Goal: Complete application form

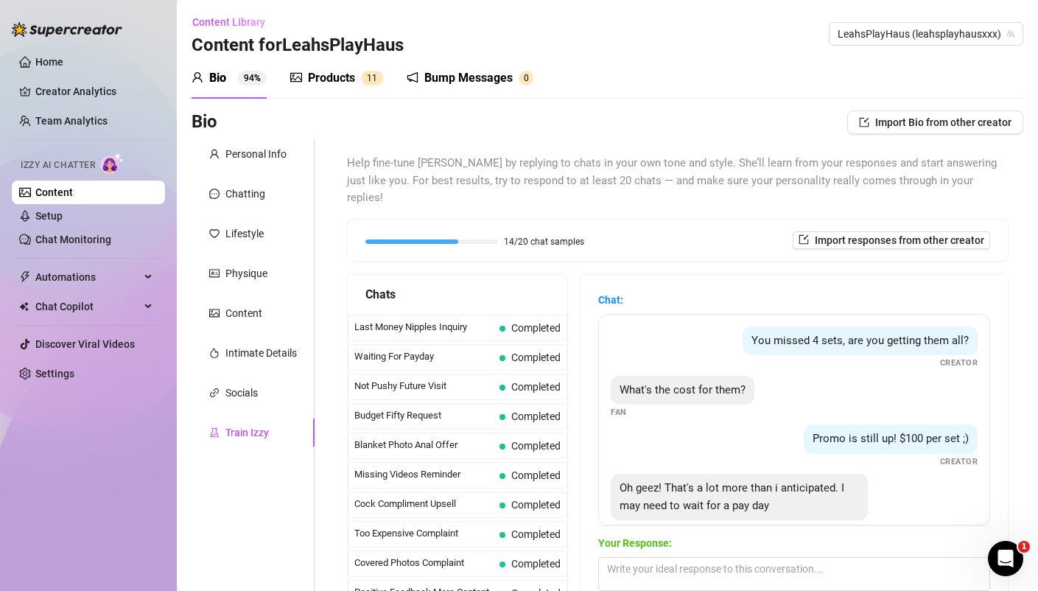
scroll to position [182, 0]
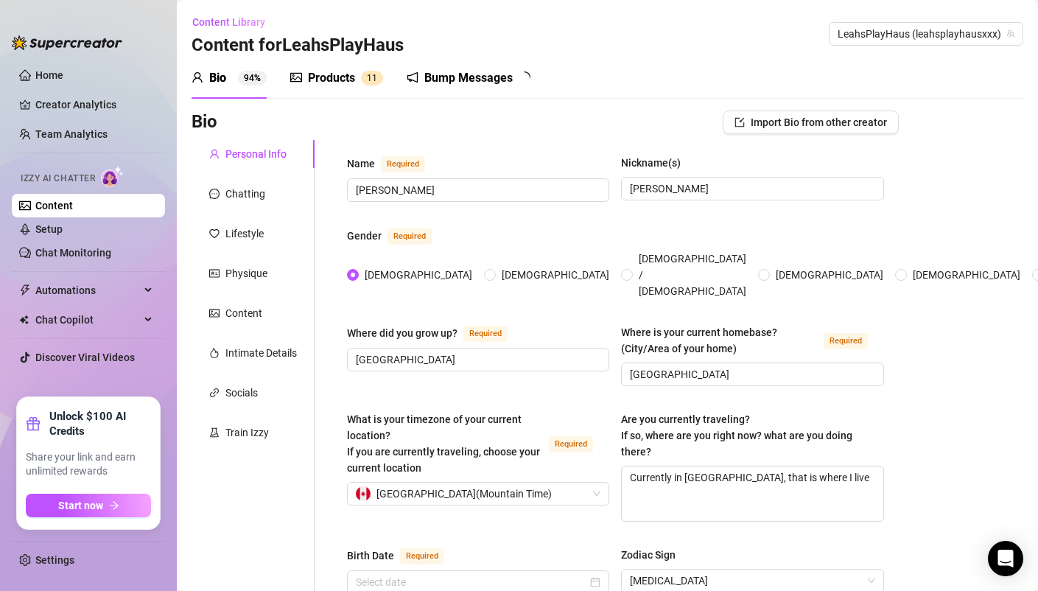
radio input "true"
type input "[DATE]"
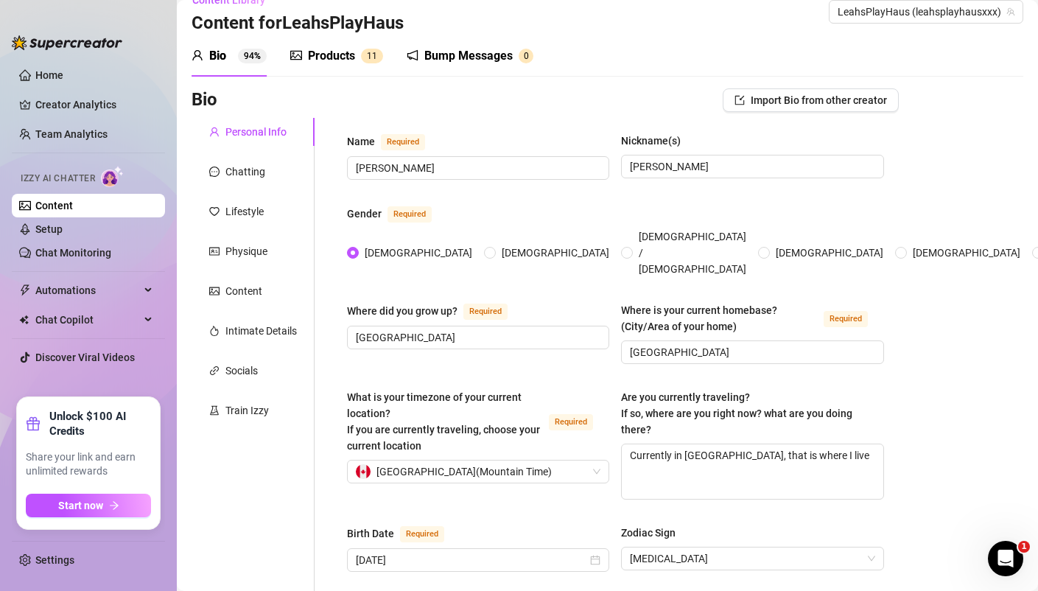
scroll to position [18, 0]
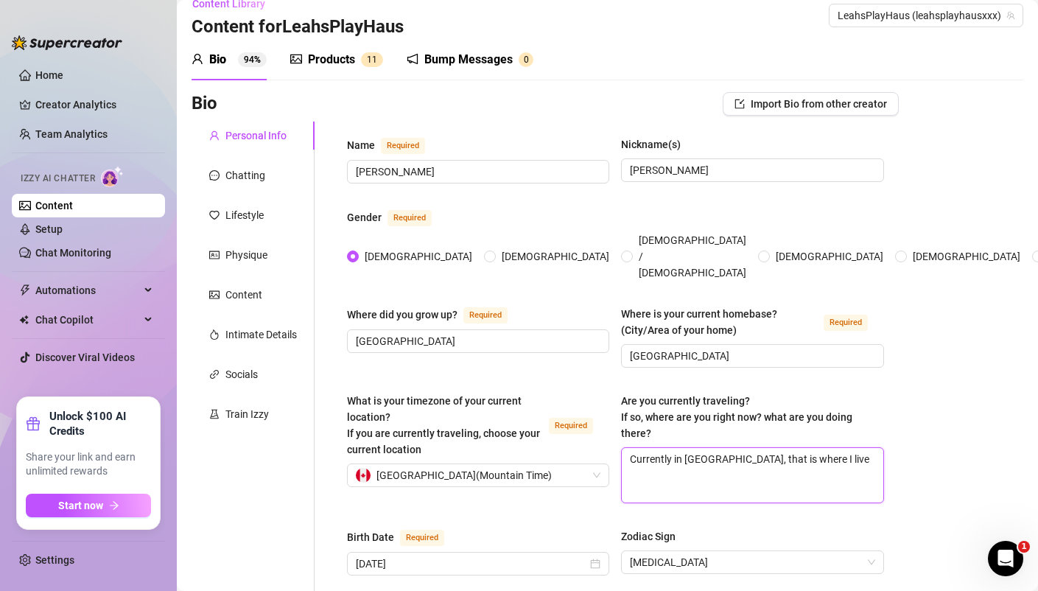
click at [809, 448] on textarea "Currently in [GEOGRAPHIC_DATA], that is where I live" at bounding box center [752, 475] width 261 height 55
type textarea "Currently in [GEOGRAPHIC_DATA], that is where I live"
type textarea "Currently in Alberta, that is where I live h"
type textarea "Currently in Alberta, that is where I live ho"
type textarea "Currently in Alberta, that is where I live how"
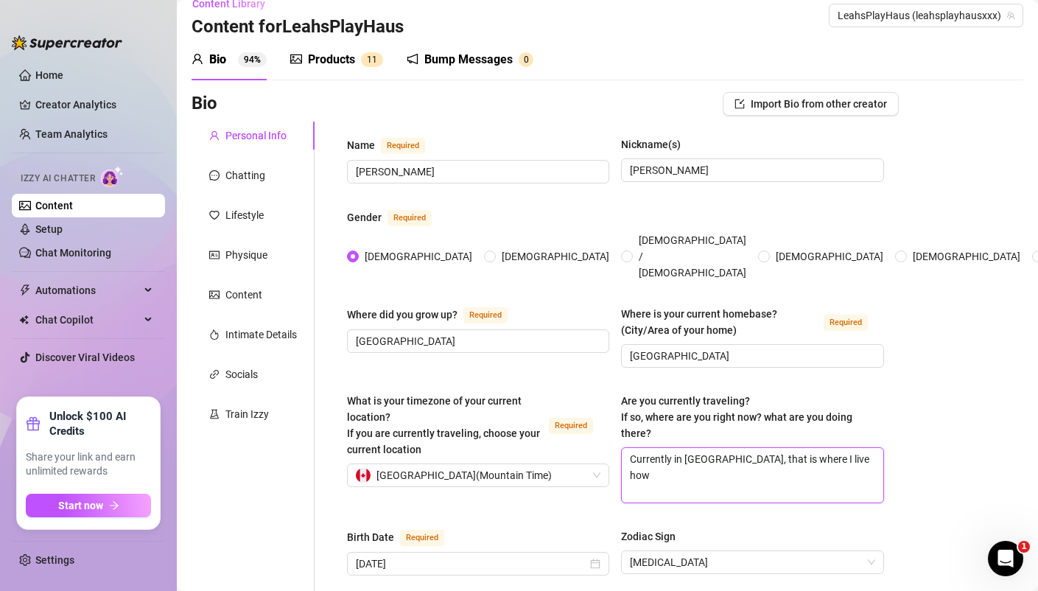
type textarea "Currently in Alberta, that is where I live howe"
type textarea "Currently in Alberta, that is where I live howev"
type textarea "Currently in Alberta, that is where I live howeve"
type textarea "Currently in Alberta, that is where I live however"
type textarea "Currently in Alberta, that is where I live however th"
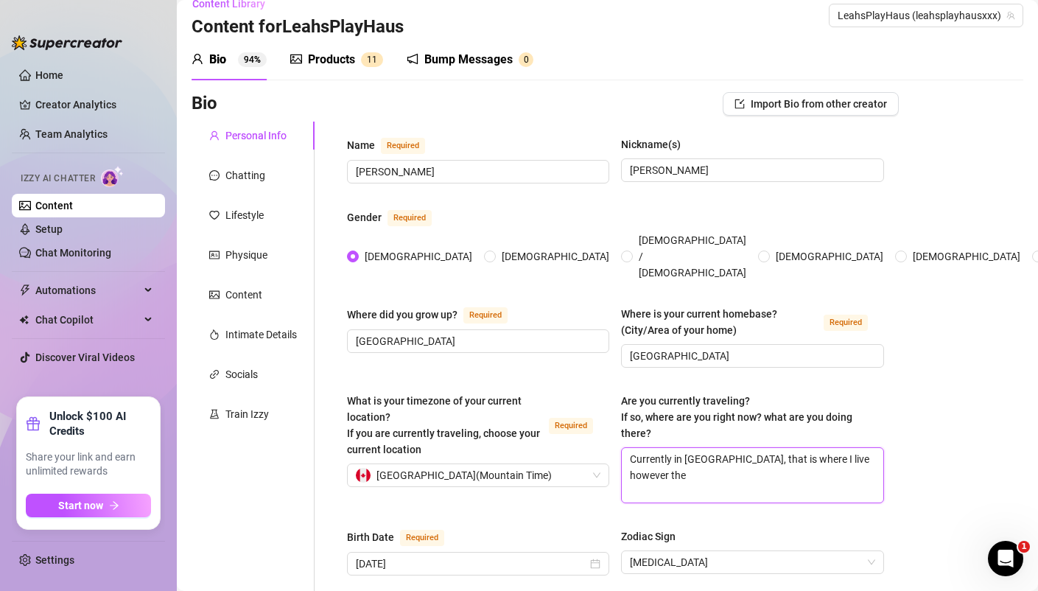
type textarea "Currently in Alberta, that is where I live however the"
type textarea "Currently in Alberta, that is where I live however the o"
type textarea "Currently in Alberta, that is where I live however the od"
type textarea "Currently in Alberta, that is where I live however the odd"
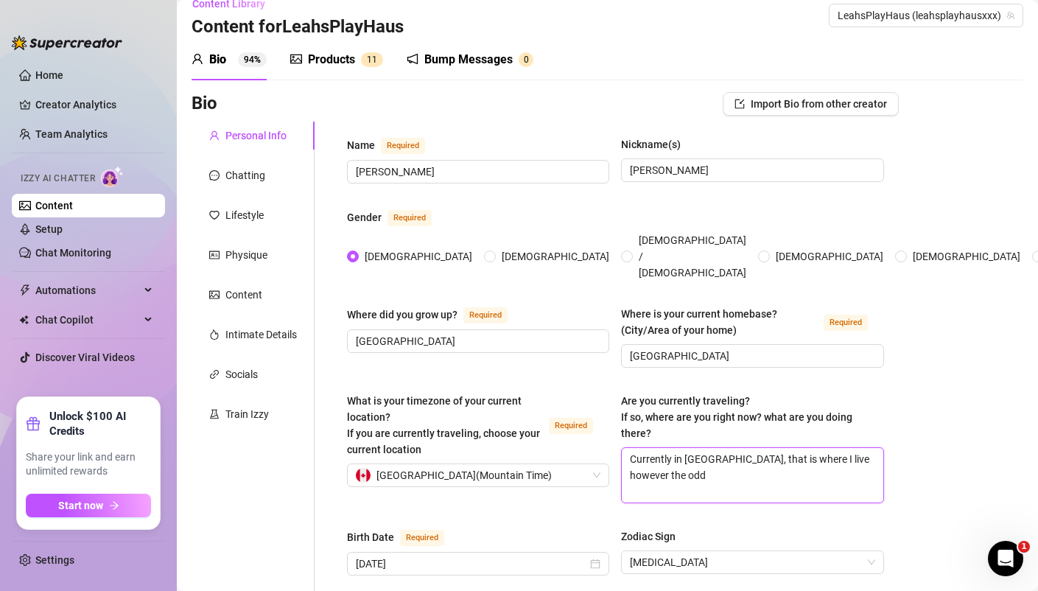
type textarea "Currently in Alberta, that is where I live however the odd t"
type textarea "Currently in Alberta, that is where I live however the odd ti"
type textarea "Currently in Alberta, that is where I live however the odd time"
type textarea "Currently in Alberta, that is where I live however the odd time i"
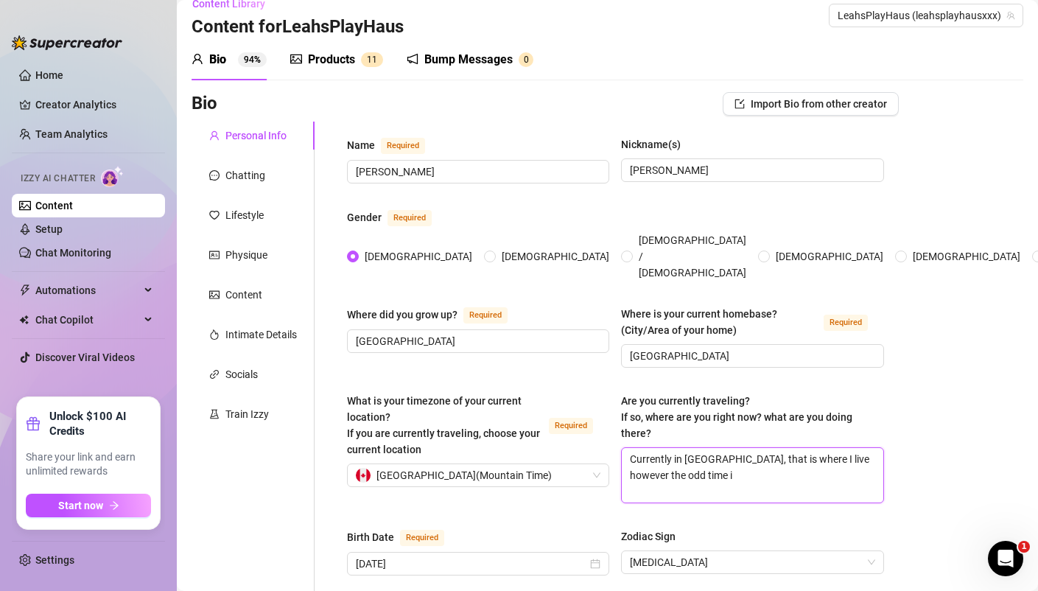
type textarea "Currently in Alberta, that is where I live however the odd time i"
type textarea "Currently in Alberta, that is where I live however the odd time i t"
type textarea "Currently in Alberta, that is where I live however the odd time i tr"
type textarea "Currently in Alberta, that is where I live however the odd time i tra"
type textarea "Currently in Alberta, that is where I live however the odd time i trav"
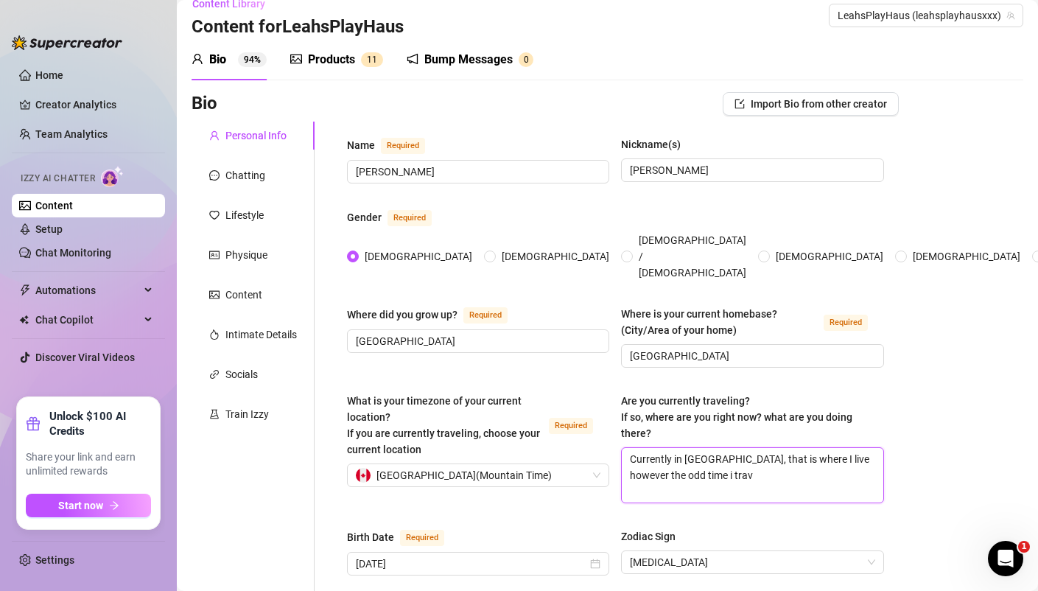
type textarea "Currently in Alberta, that is where I live however the odd time i trave"
type textarea "Currently in Alberta, that is where I live however the odd time i travel"
type textarea "Currently in Alberta, that is where I live however the odd time i travel to"
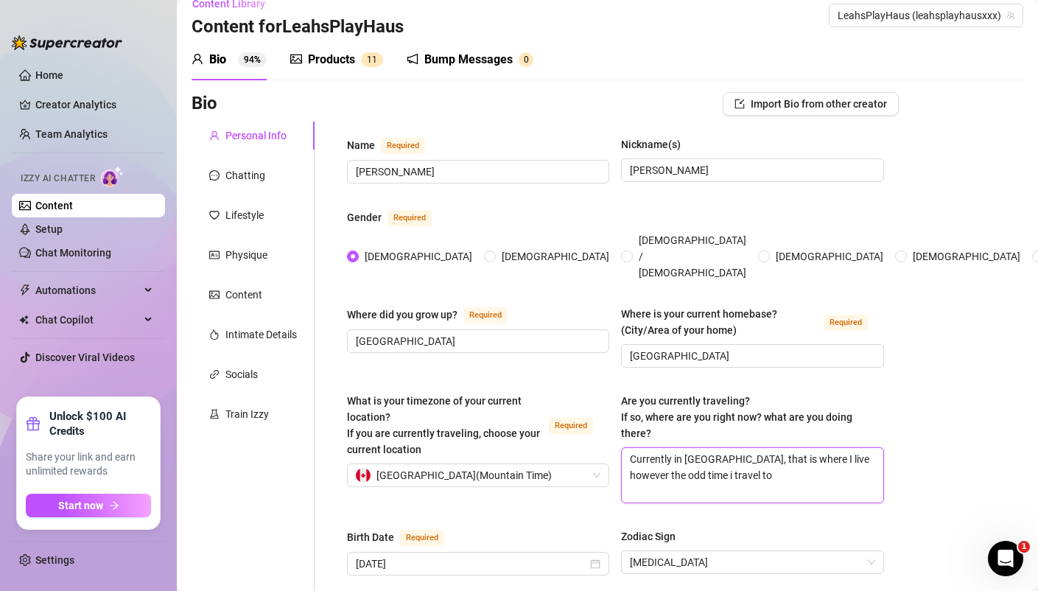
type textarea "Currently in Alberta, that is where I live however the odd time i travel to a"
type textarea "Currently in Alberta, that is where I live however the odd time i travel to"
type textarea "Currently in Alberta, that is where I live however the odd time i travel to i"
type textarea "Currently in Alberta, that is where I live however the odd time i travel to it"
type textarea "Currently in Alberta, that is where I live however the odd time i travel to ithe"
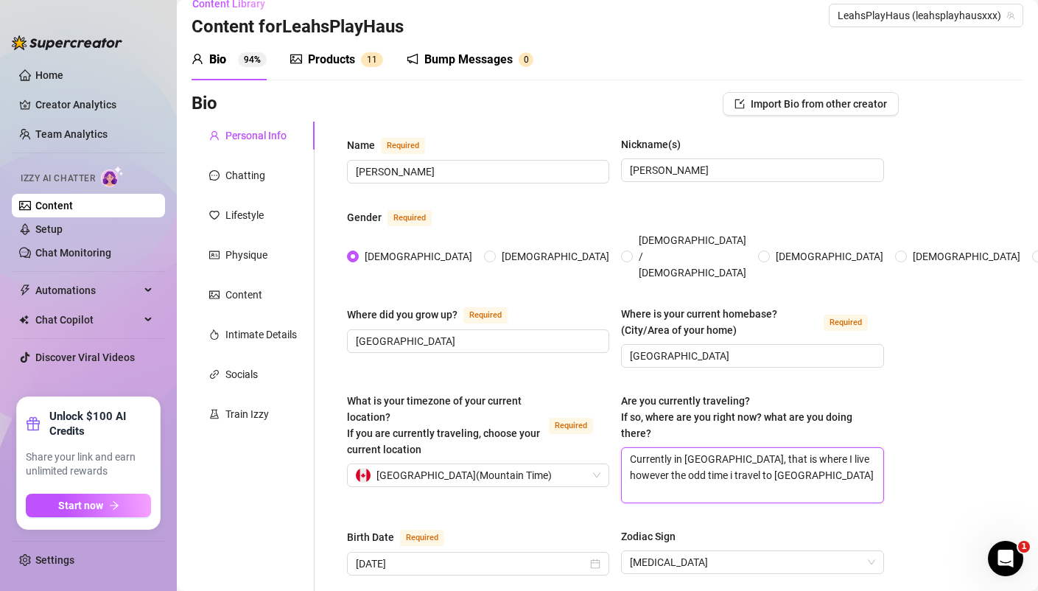
type textarea "Currently in Alberta, that is where I live however the odd time i travel to ith…"
type textarea "Currently in Alberta, that is where I live however the odd time i travel to ithe"
type textarea "Currently in Alberta, that is where I live however the odd time i travel to ith"
type textarea "Currently in Alberta, that is where I live however the odd time i travel to it"
type textarea "Currently in Alberta, that is where I live however the odd time i travel to i"
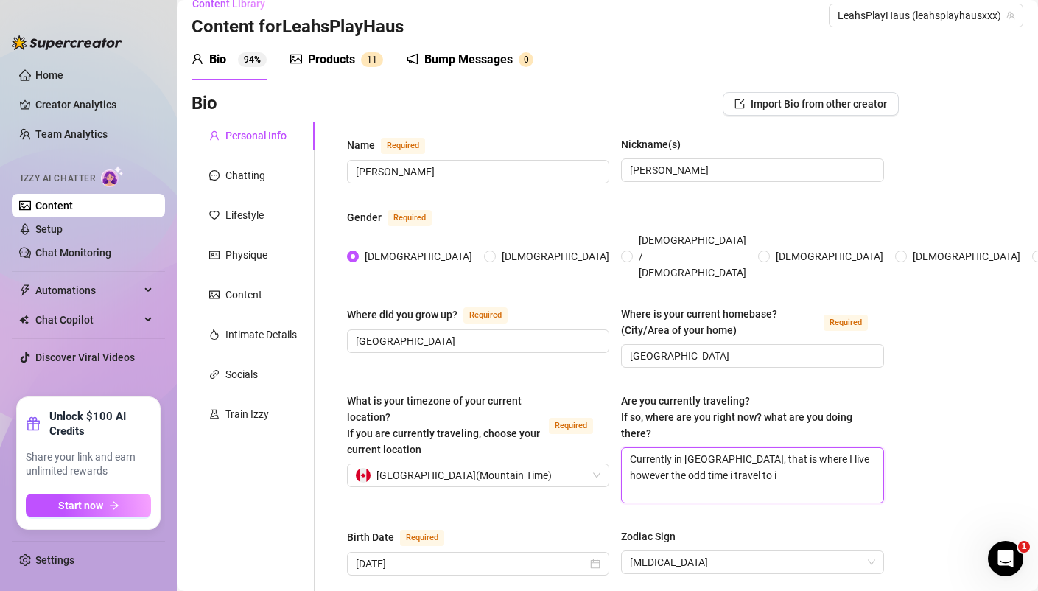
type textarea "Currently in Alberta, that is where I live however the odd time i travel to"
type textarea "Currently in Alberta, that is where I live however the odd time i travel to o"
type textarea "Currently in Alberta, that is where I live however the odd time i travel to ot"
type textarea "Currently in Alberta, that is where I live however the odd time i travel to oth"
type textarea "Currently in Alberta, that is where I live however the odd time i travel to othe"
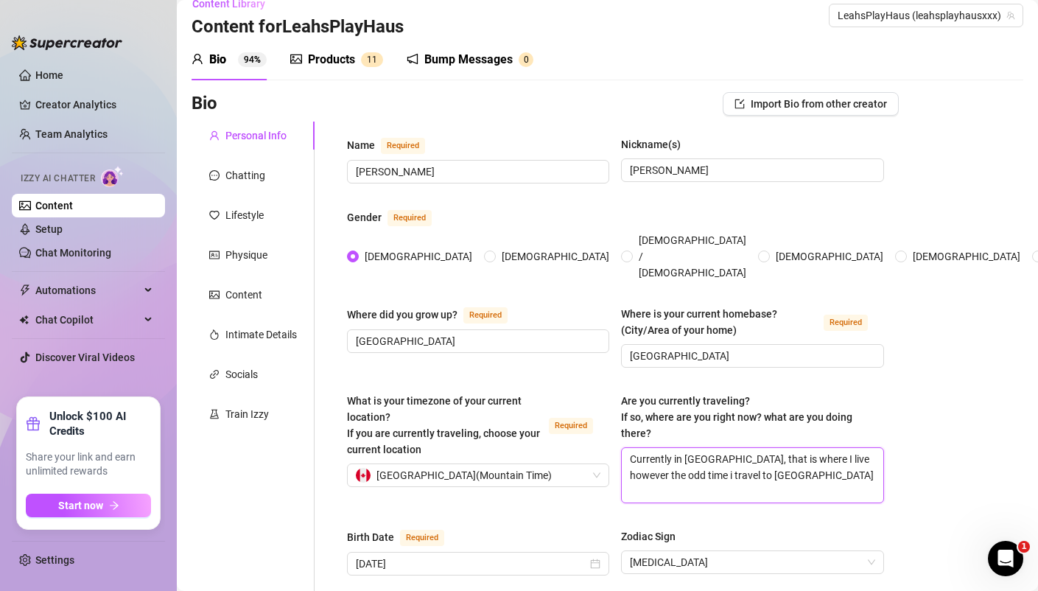
type textarea "Currently in Alberta, that is where I live however the odd time i travel to oth…"
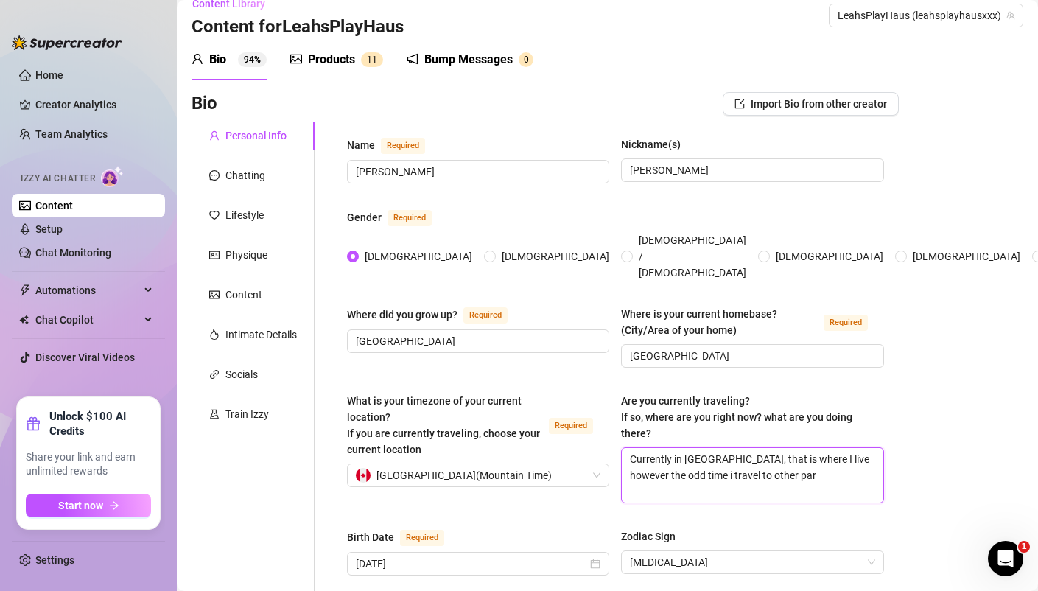
type textarea "Currently in Alberta, that is where I live however the odd time i travel to oth…"
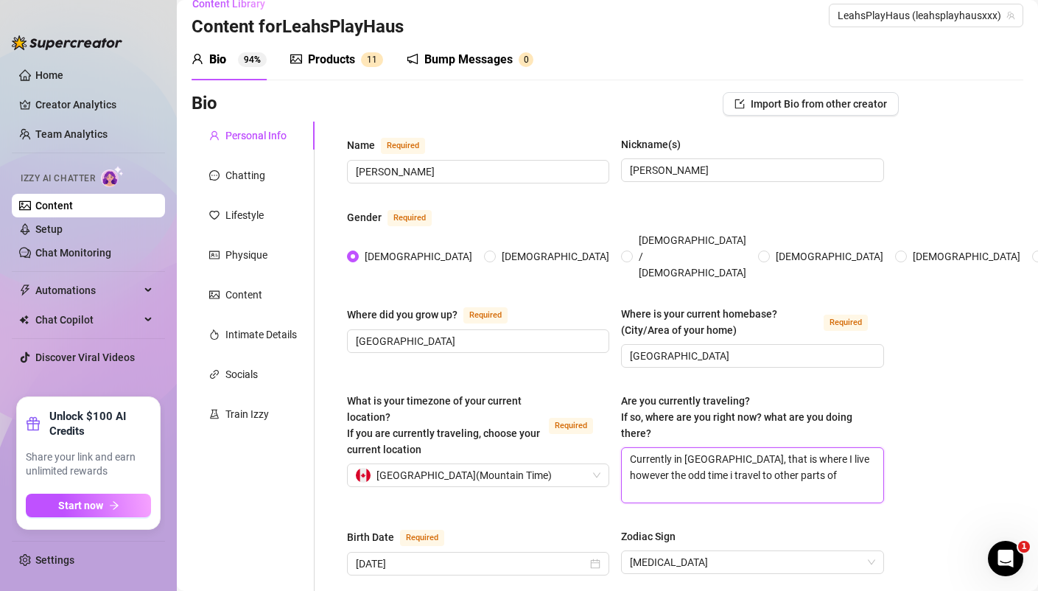
type textarea "Currently in Alberta, that is where I live however the odd time i travel to oth…"
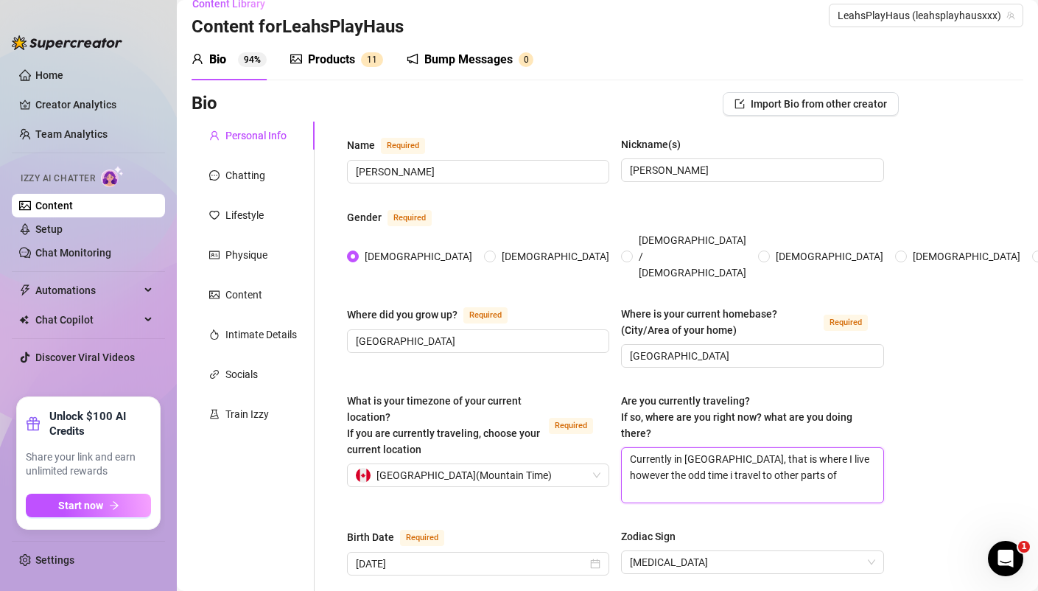
type textarea "Currently in Alberta, that is where I live however the odd time i travel to oth…"
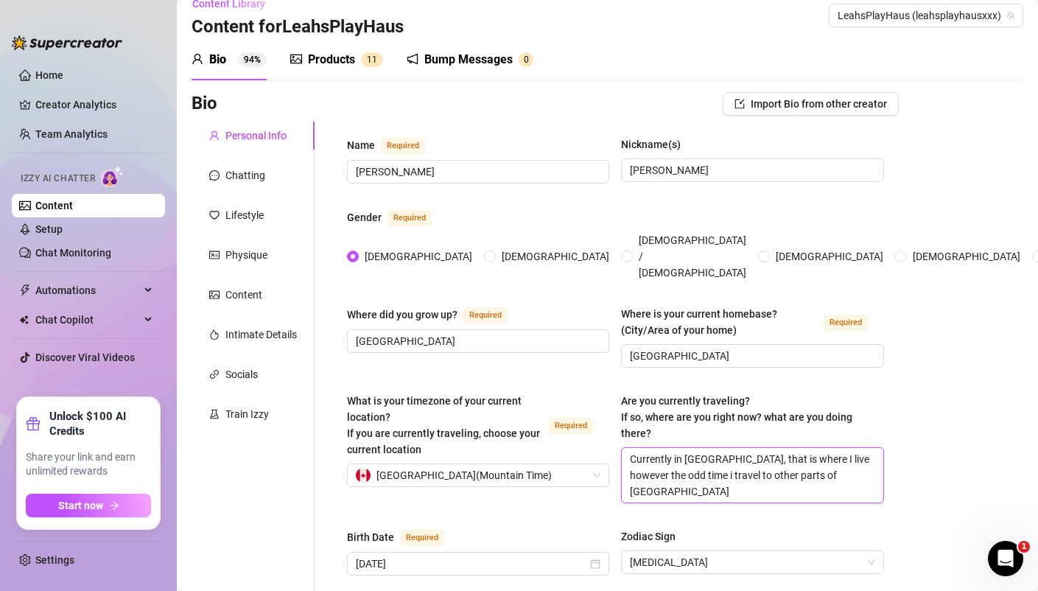
type textarea "Currently in Alberta, that is where I live however the odd time i travel to oth…"
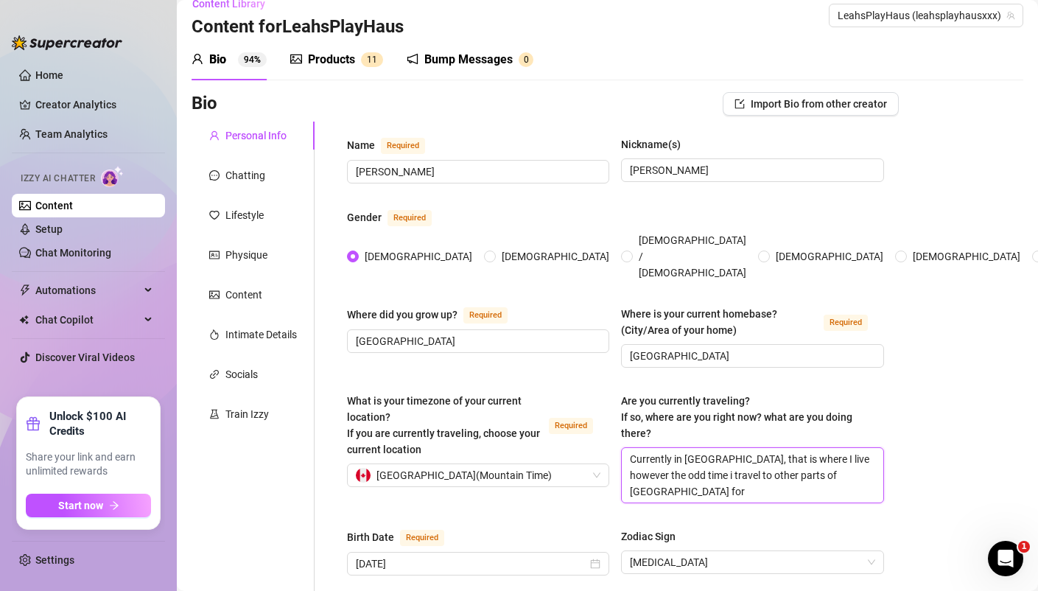
type textarea "Currently in Alberta, that is where I live however the odd time i travel to oth…"
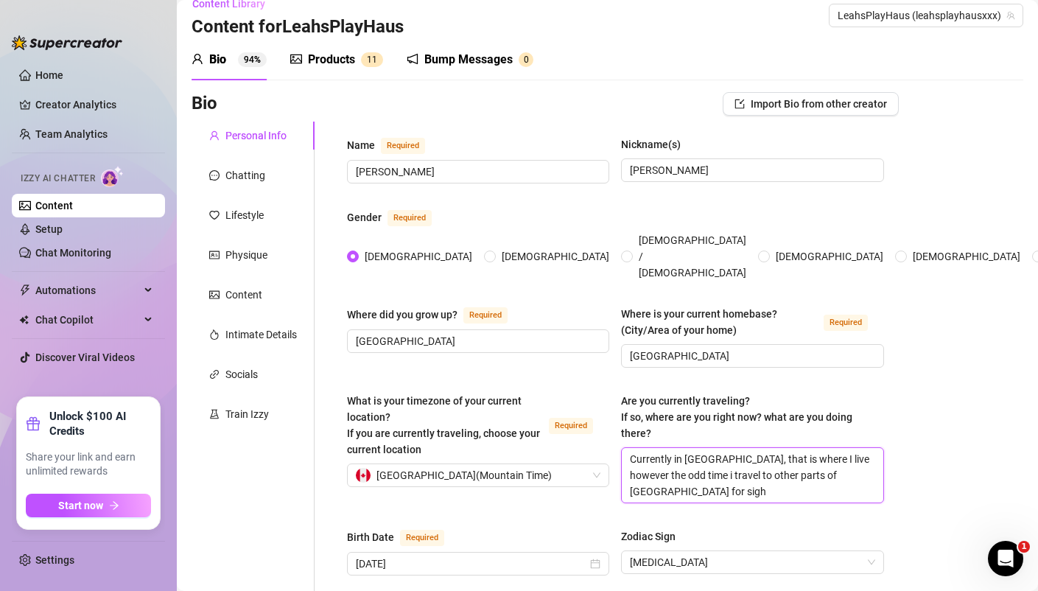
type textarea "Currently in Alberta, that is where I live however the odd time i travel to oth…"
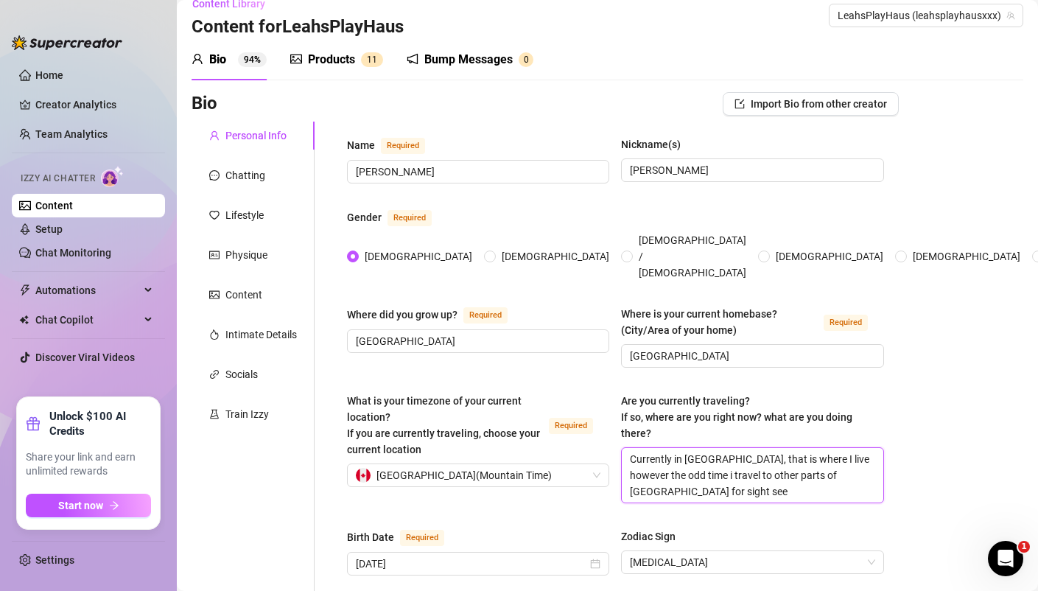
type textarea "Currently in Alberta, that is where I live however the odd time i travel to oth…"
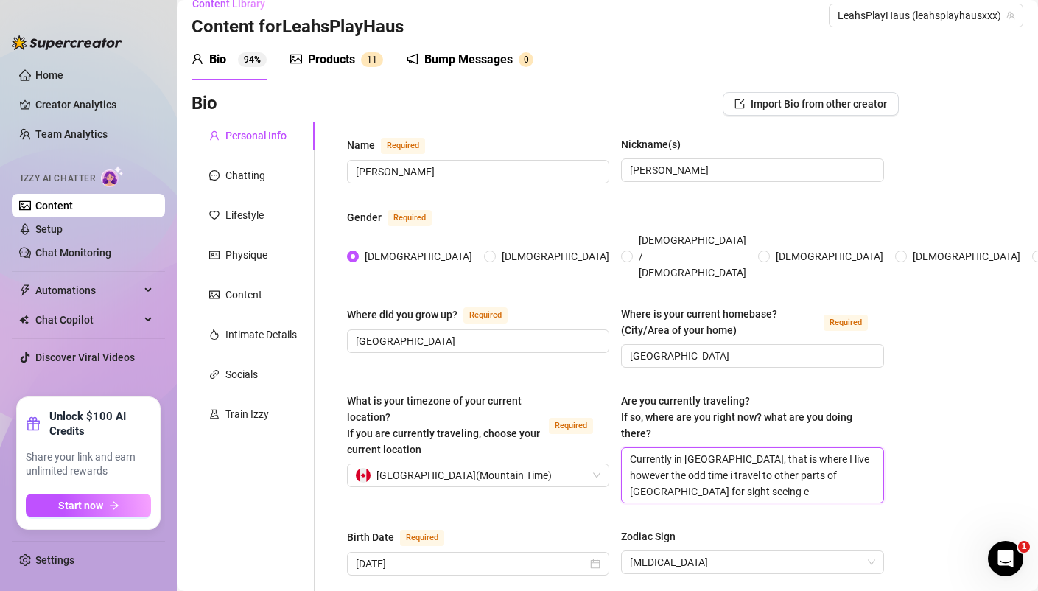
type textarea "Currently in Alberta, that is where I live however the odd time i travel to oth…"
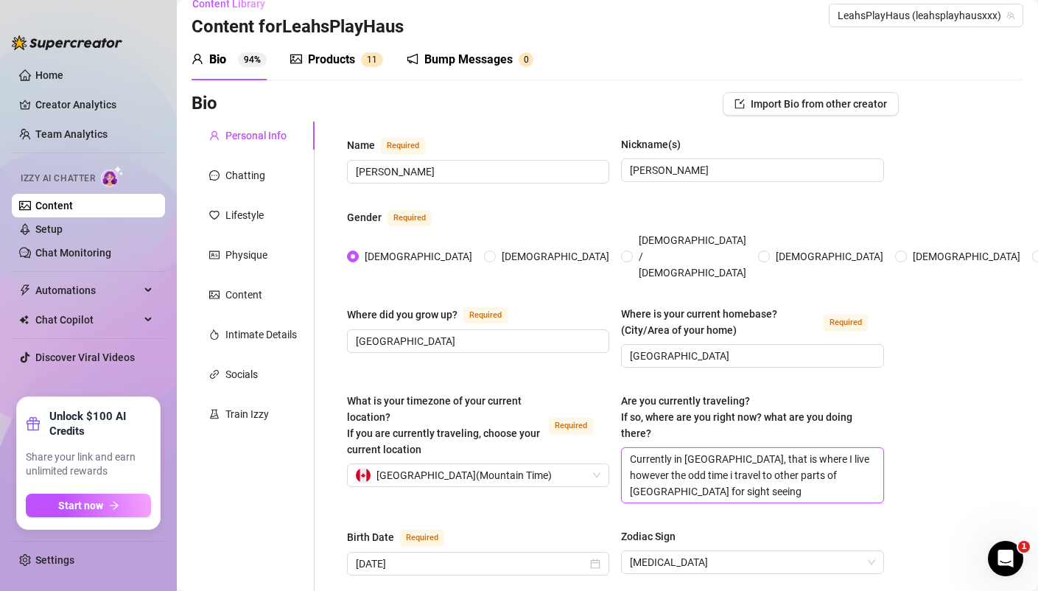
type textarea "Currently in Alberta, that is where I live however the odd time i travel to oth…"
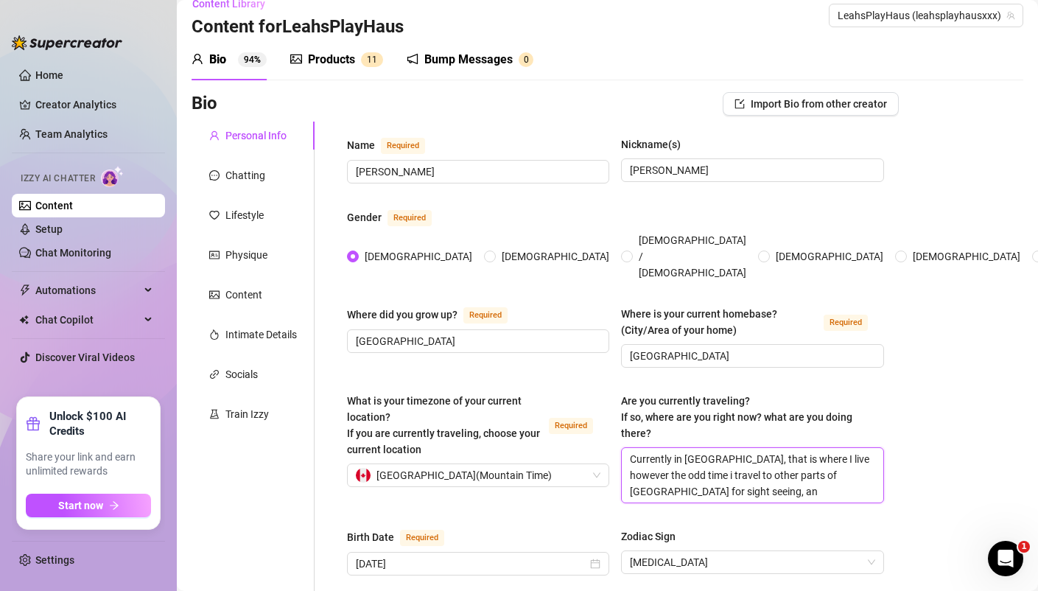
type textarea "Currently in Alberta, that is where I live however the odd time i travel to oth…"
drag, startPoint x: 679, startPoint y: 332, endPoint x: 600, endPoint y: 301, distance: 85.4
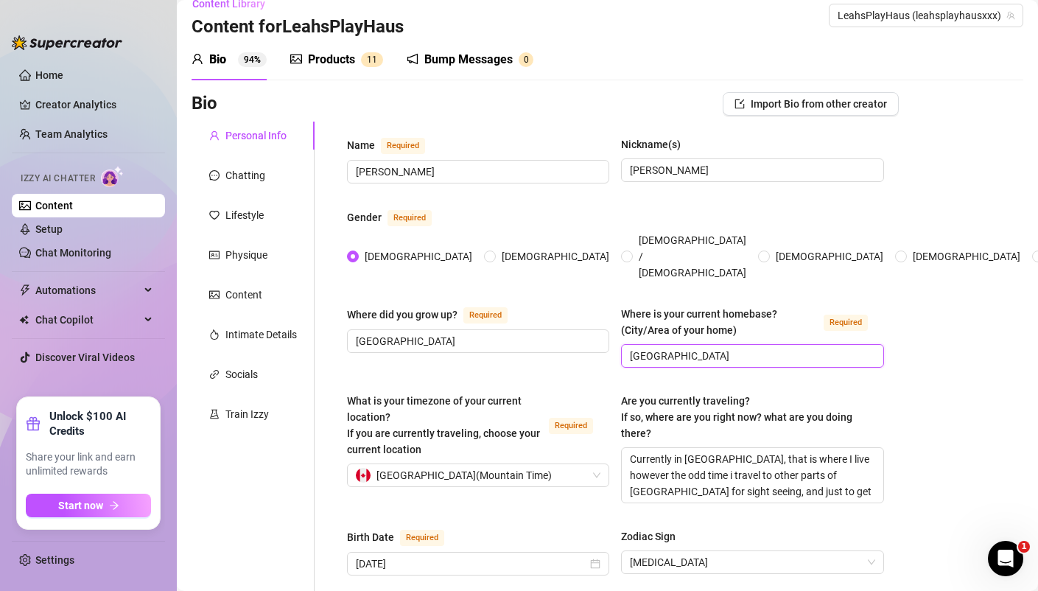
click at [604, 306] on div "Where did you grow up? Required Vancouver Where is your current homebase? (City…" at bounding box center [615, 343] width 537 height 75
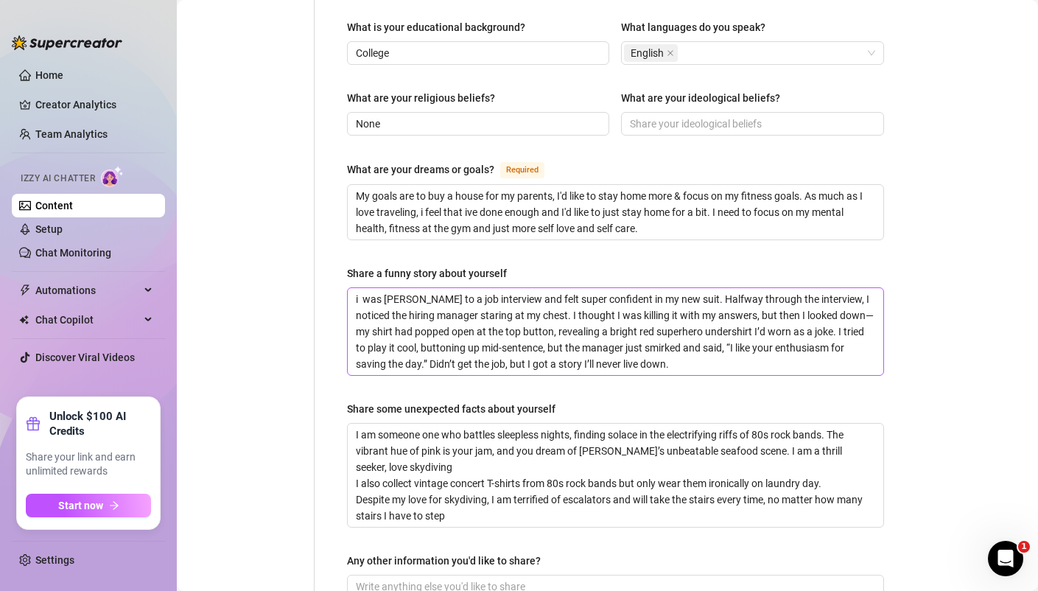
scroll to position [831, 0]
click at [682, 287] on textarea "i was [PERSON_NAME] to a job interview and felt super confident in my new suit.…" at bounding box center [616, 330] width 536 height 87
click at [836, 287] on textarea "i was rushing to a job interview and felt super confident in my new outfit Half…" at bounding box center [616, 330] width 536 height 87
click at [411, 298] on textarea "i was rushing to a job interview and felt super confident in my new outfit Half…" at bounding box center [616, 330] width 536 height 87
drag, startPoint x: 517, startPoint y: 302, endPoint x: 374, endPoint y: 302, distance: 143.7
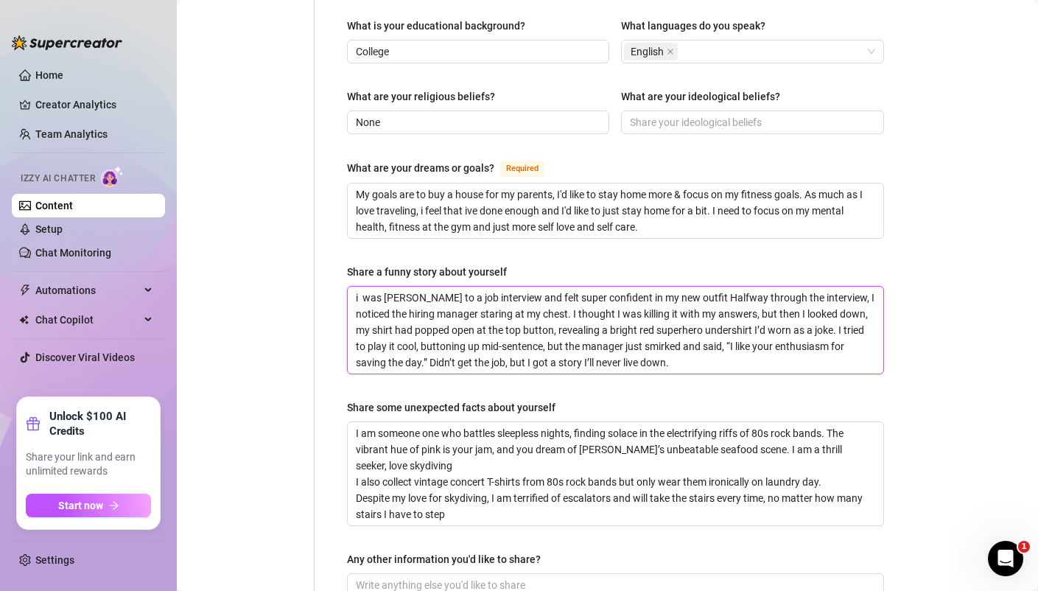
click at [374, 302] on textarea "i was rushing to a job interview and felt super confident in my new outfit Half…" at bounding box center [616, 330] width 536 height 87
click at [613, 301] on textarea "i was rushing to a job interview and felt super confident in my new outfit Half…" at bounding box center [616, 330] width 536 height 87
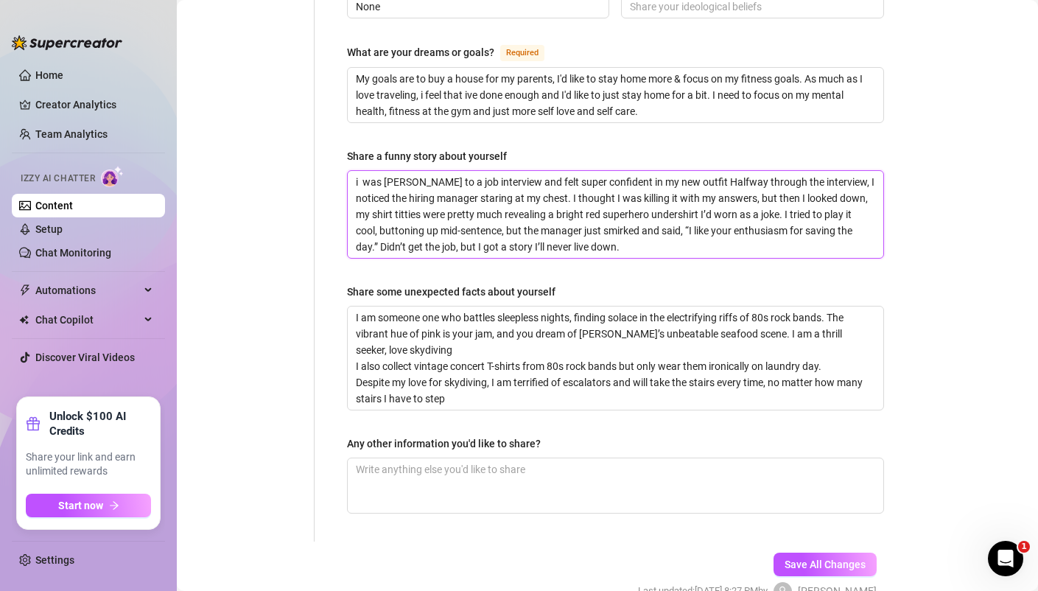
scroll to position [948, 0]
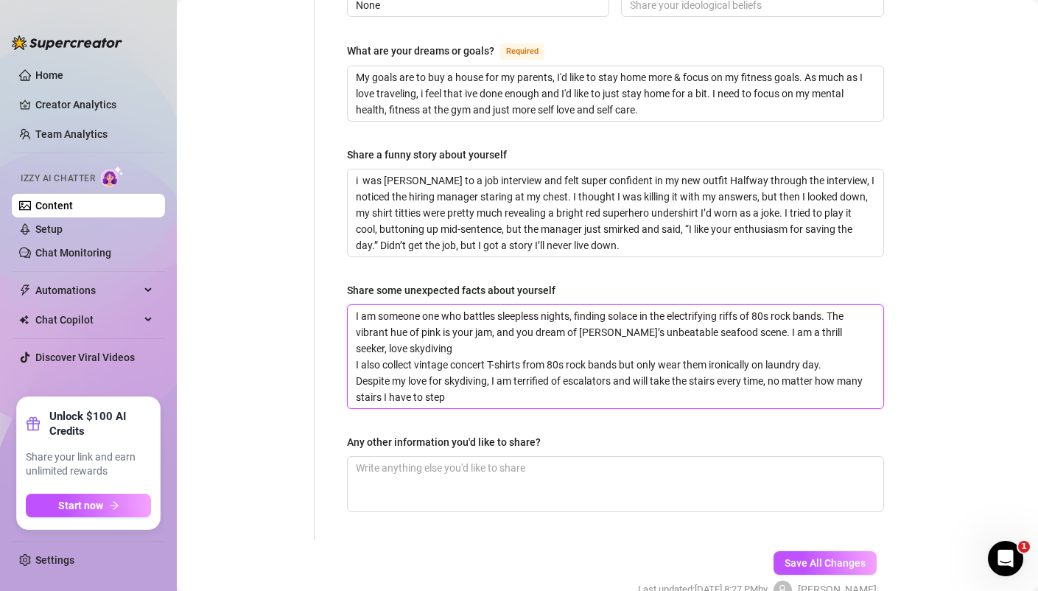
click at [357, 338] on textarea "I am someone one who battles sleepless nights, finding solace in the electrifyi…" at bounding box center [616, 356] width 536 height 103
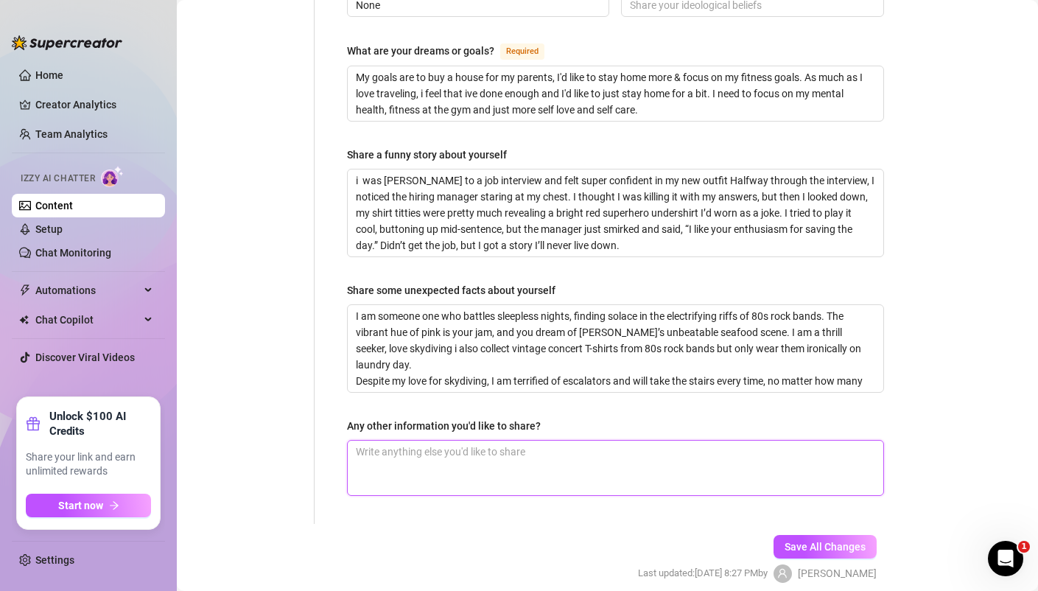
click at [449, 441] on textarea "Any other information you'd like to share?" at bounding box center [616, 468] width 536 height 55
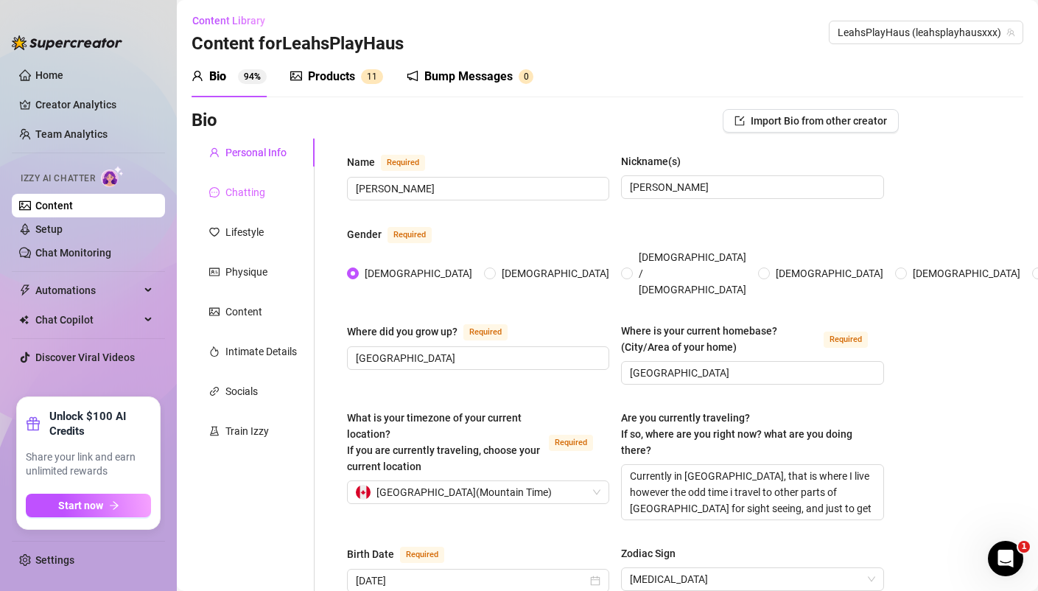
scroll to position [0, 0]
